Goal: Navigation & Orientation: Find specific page/section

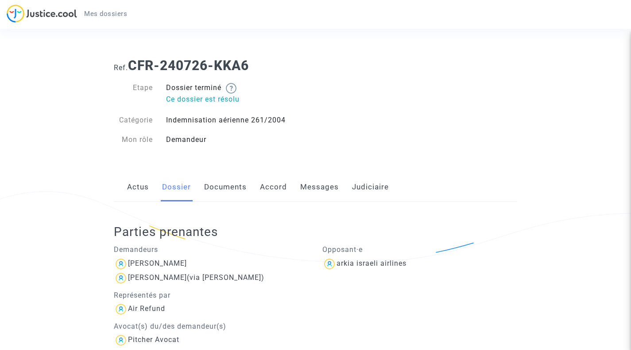
scroll to position [342, 0]
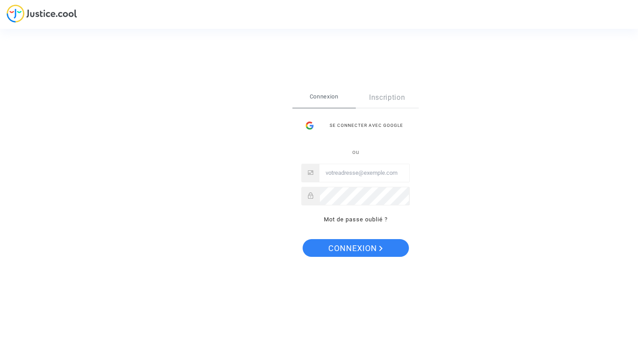
type input "[EMAIL_ADDRESS][DOMAIN_NAME]"
click at [361, 249] on span "Connexion" at bounding box center [355, 248] width 55 height 19
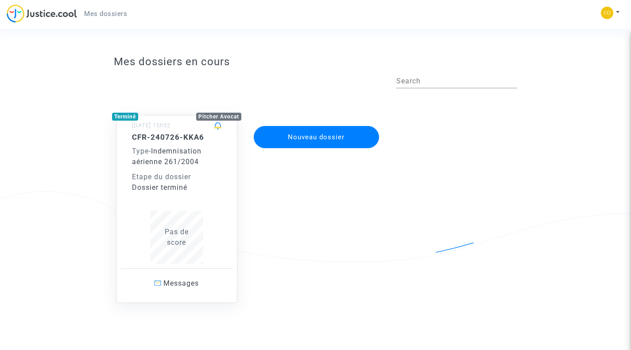
click at [190, 236] on div "Pas de score" at bounding box center [177, 236] width 90 height 21
